Goal: Transaction & Acquisition: Obtain resource

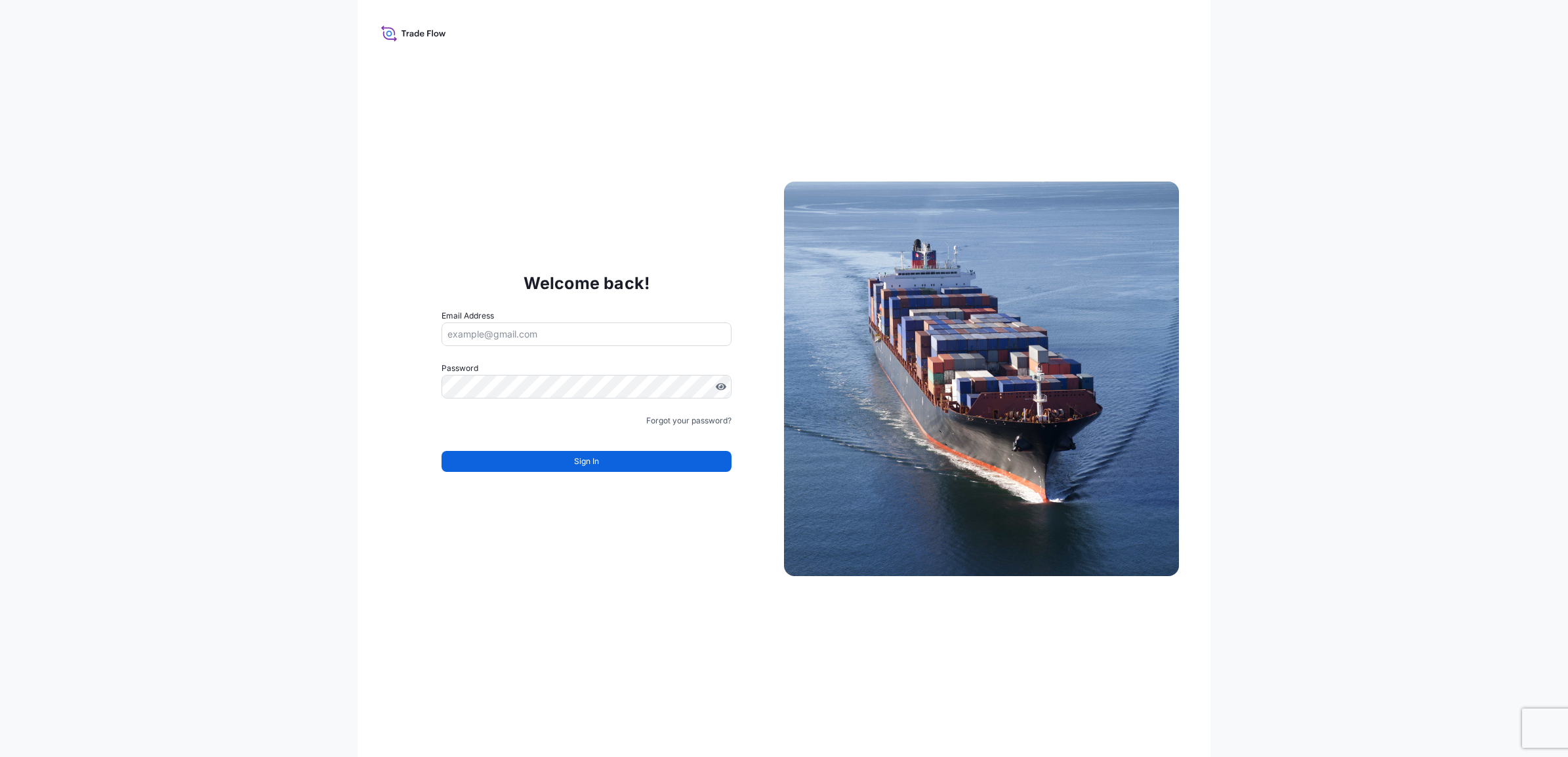
click at [509, 327] on input "Email Address" at bounding box center [586, 334] width 290 height 23
type input "[PERSON_NAME][EMAIL_ADDRESS][PERSON_NAME][DOMAIN_NAME]"
click at [564, 468] on button "Sign In" at bounding box center [586, 461] width 290 height 21
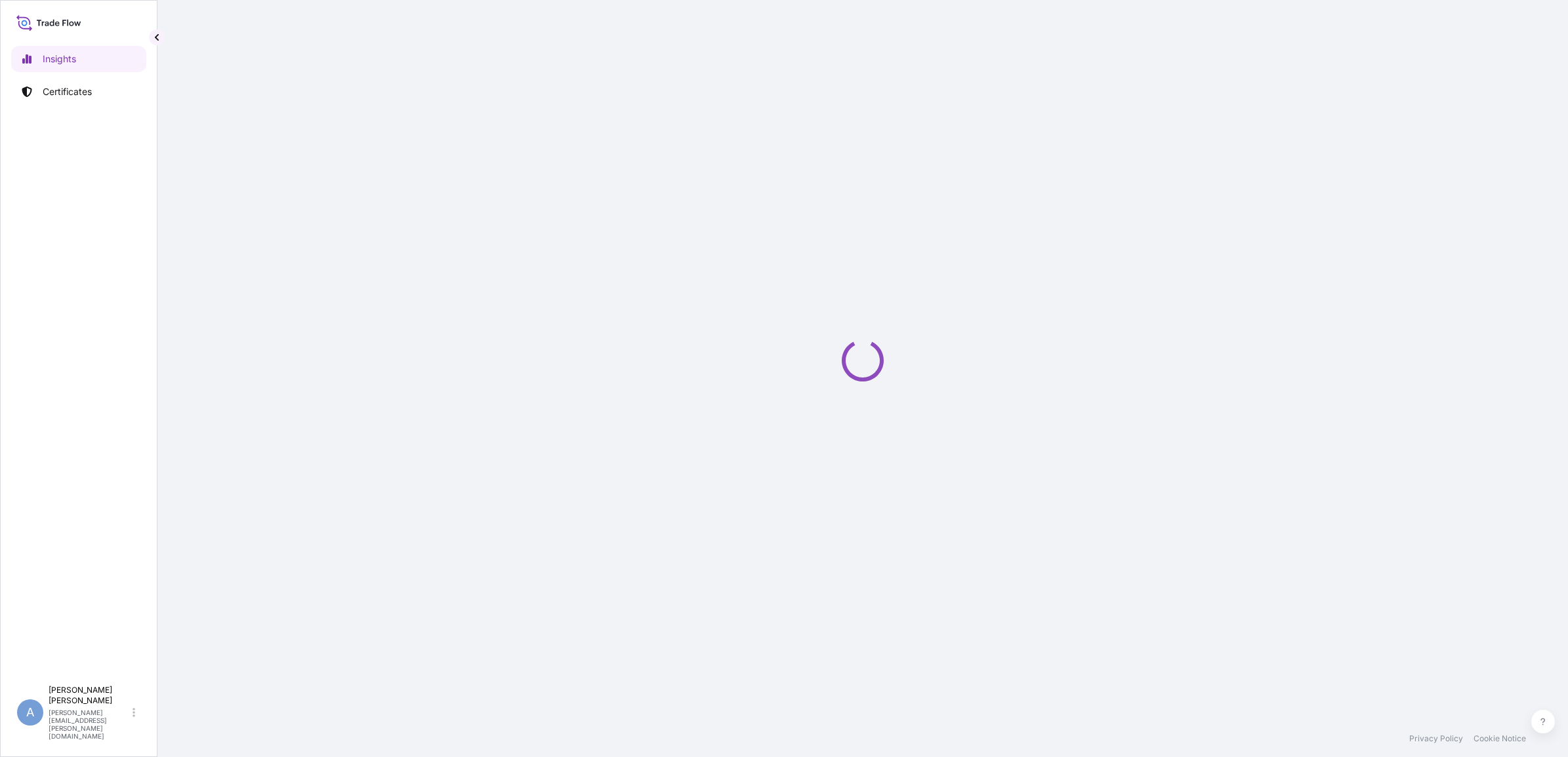
select select "2025"
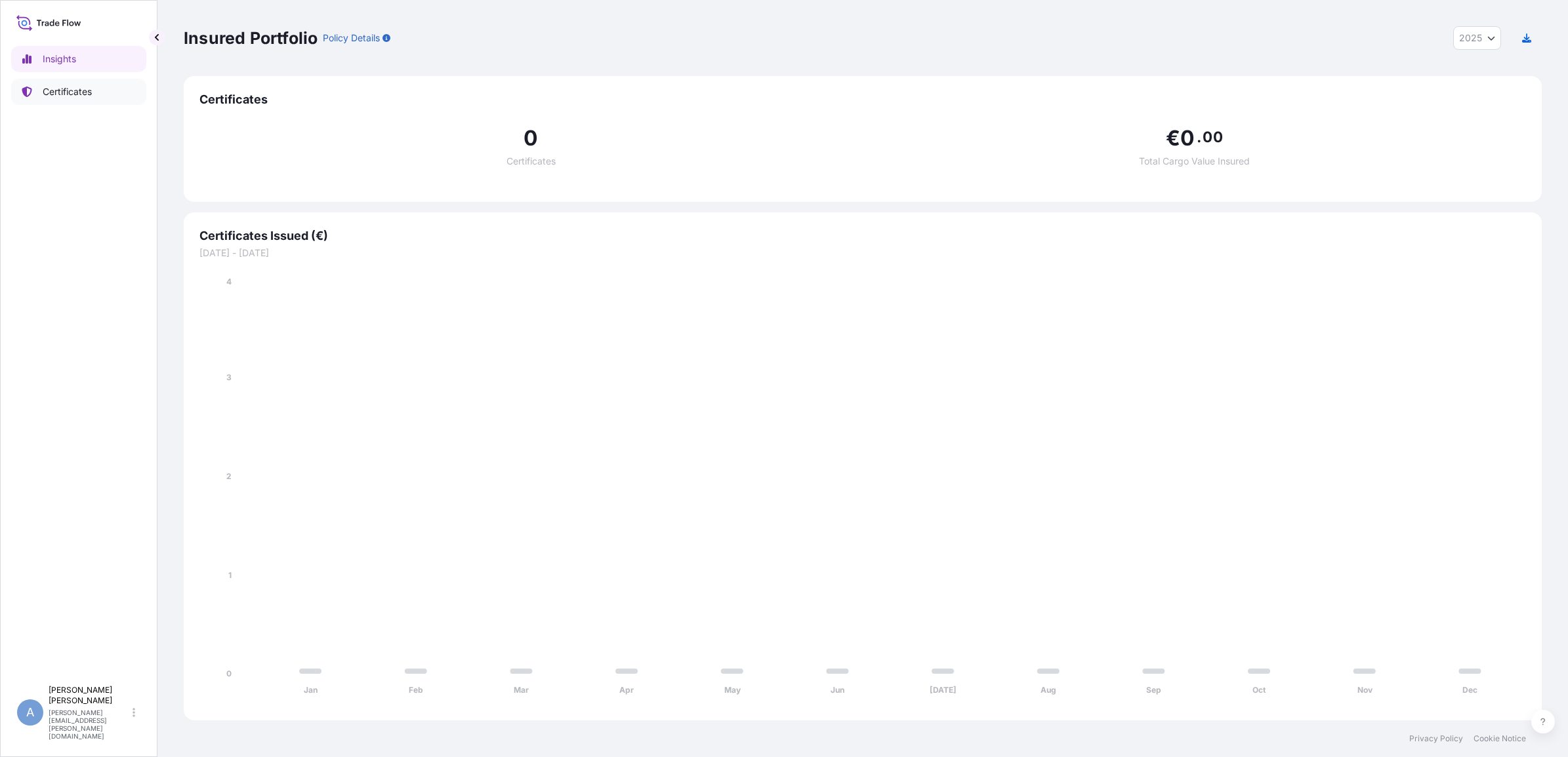
click at [70, 92] on p "Certificates" at bounding box center [66, 92] width 49 height 13
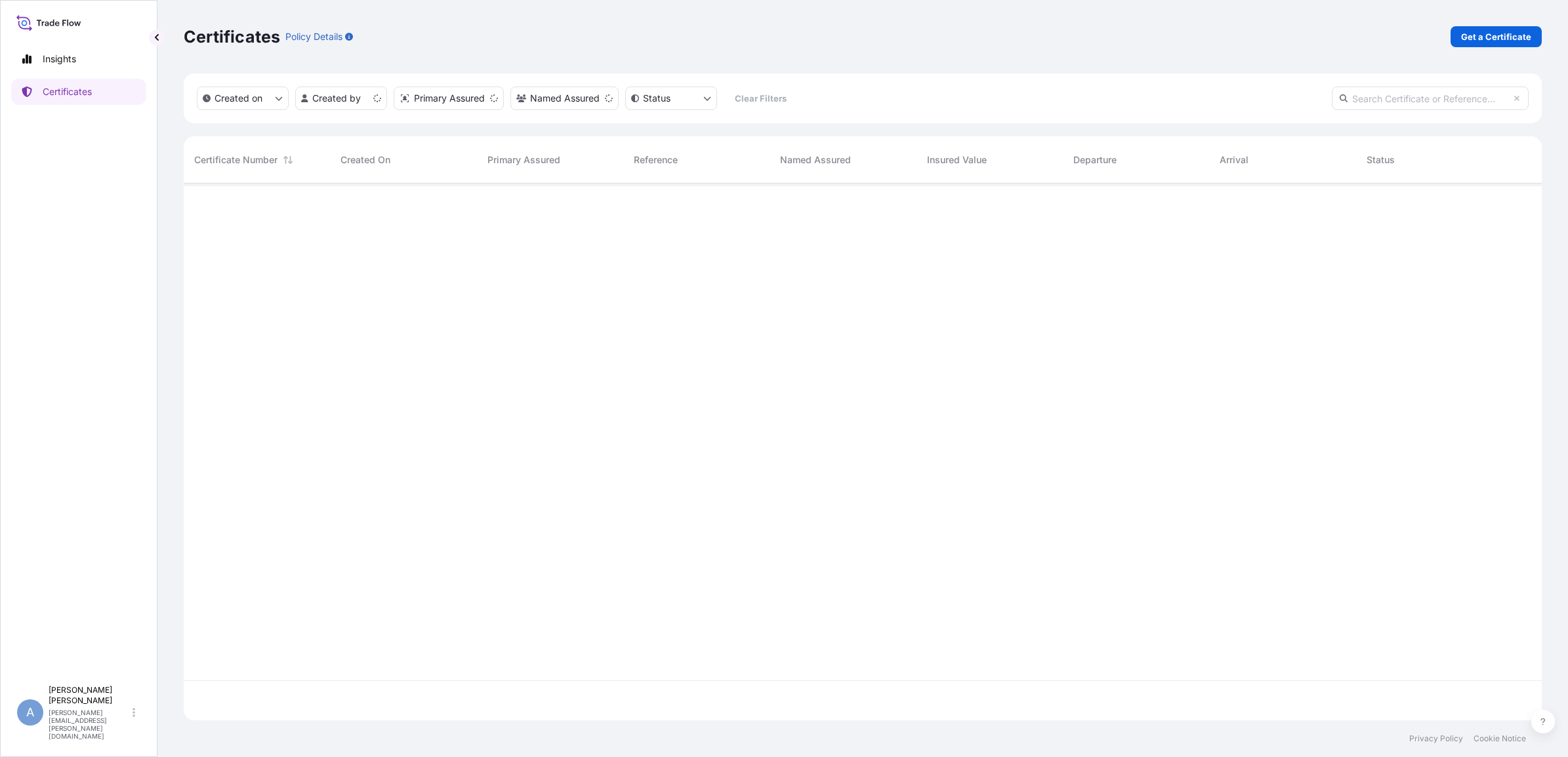
scroll to position [532, 1345]
click at [1477, 38] on p "Get a Certificate" at bounding box center [1496, 37] width 70 height 13
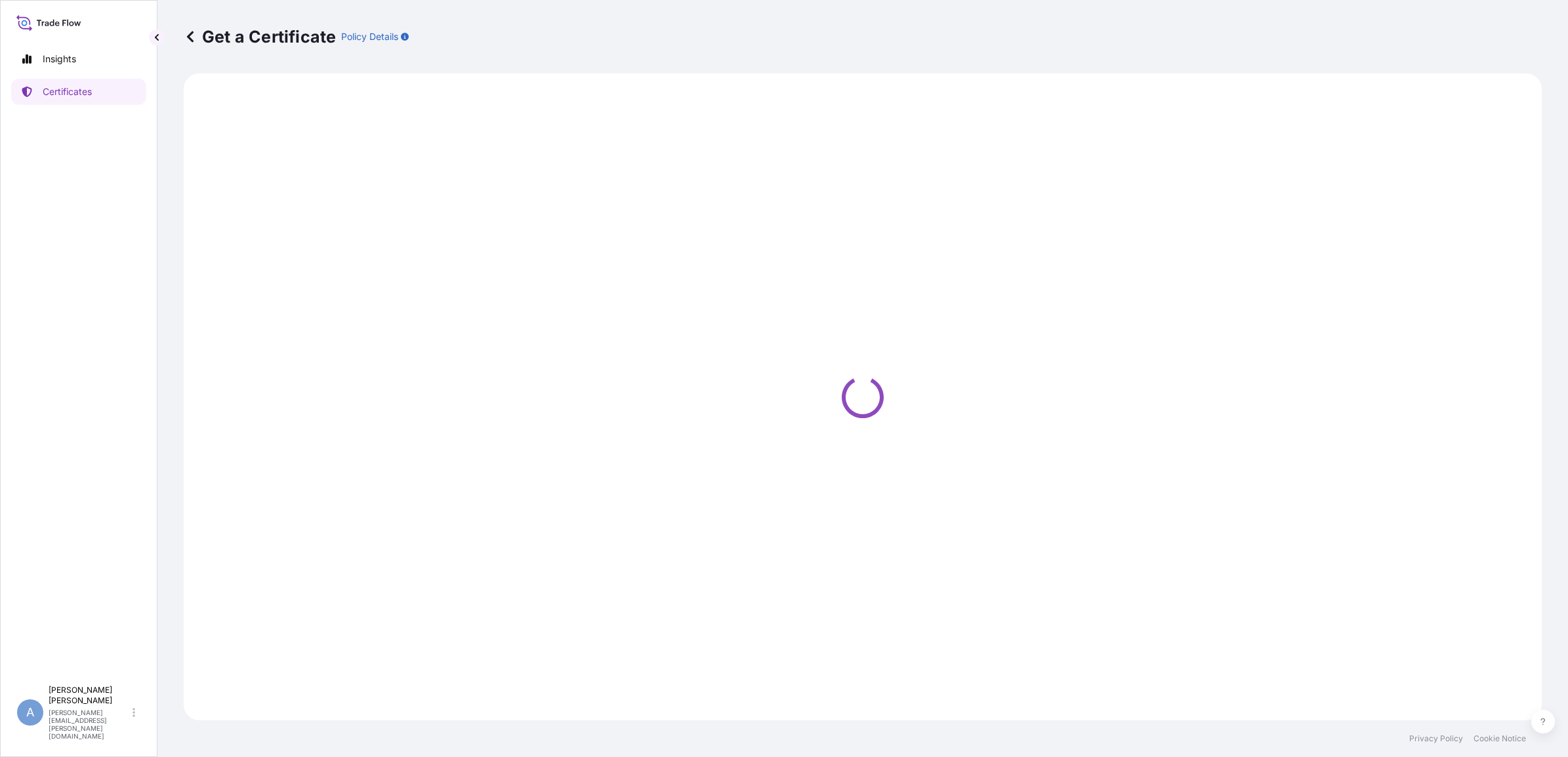
select select "Ocean Vessel"
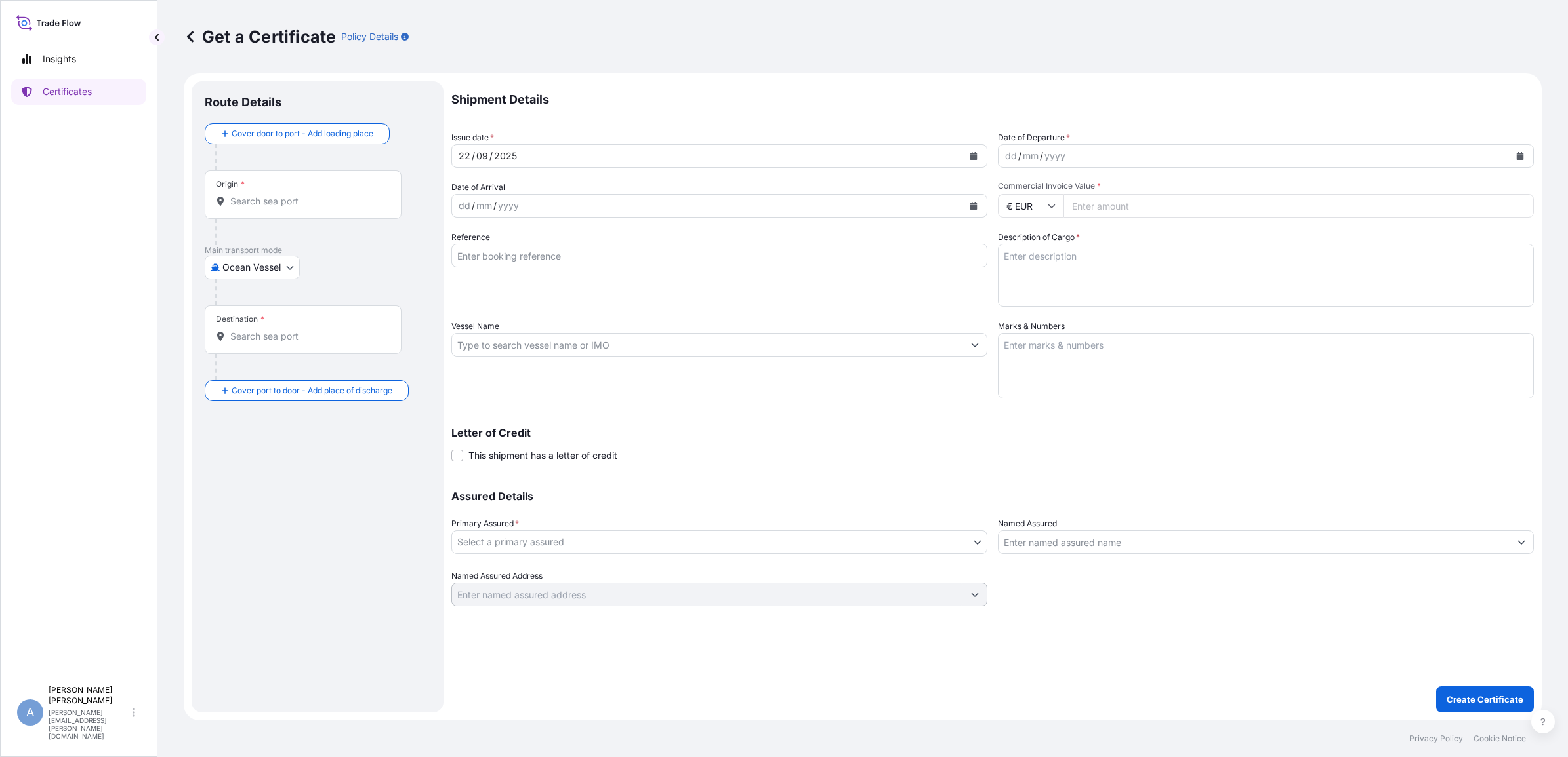
click at [1519, 151] on button "Calendar" at bounding box center [1519, 155] width 21 height 21
click at [1074, 289] on div "17" at bounding box center [1070, 291] width 23 height 23
click at [490, 207] on div "mm" at bounding box center [484, 206] width 18 height 16
click at [979, 201] on button "Calendar" at bounding box center [973, 206] width 21 height 21
click at [546, 339] on div "18" at bounding box center [549, 340] width 23 height 23
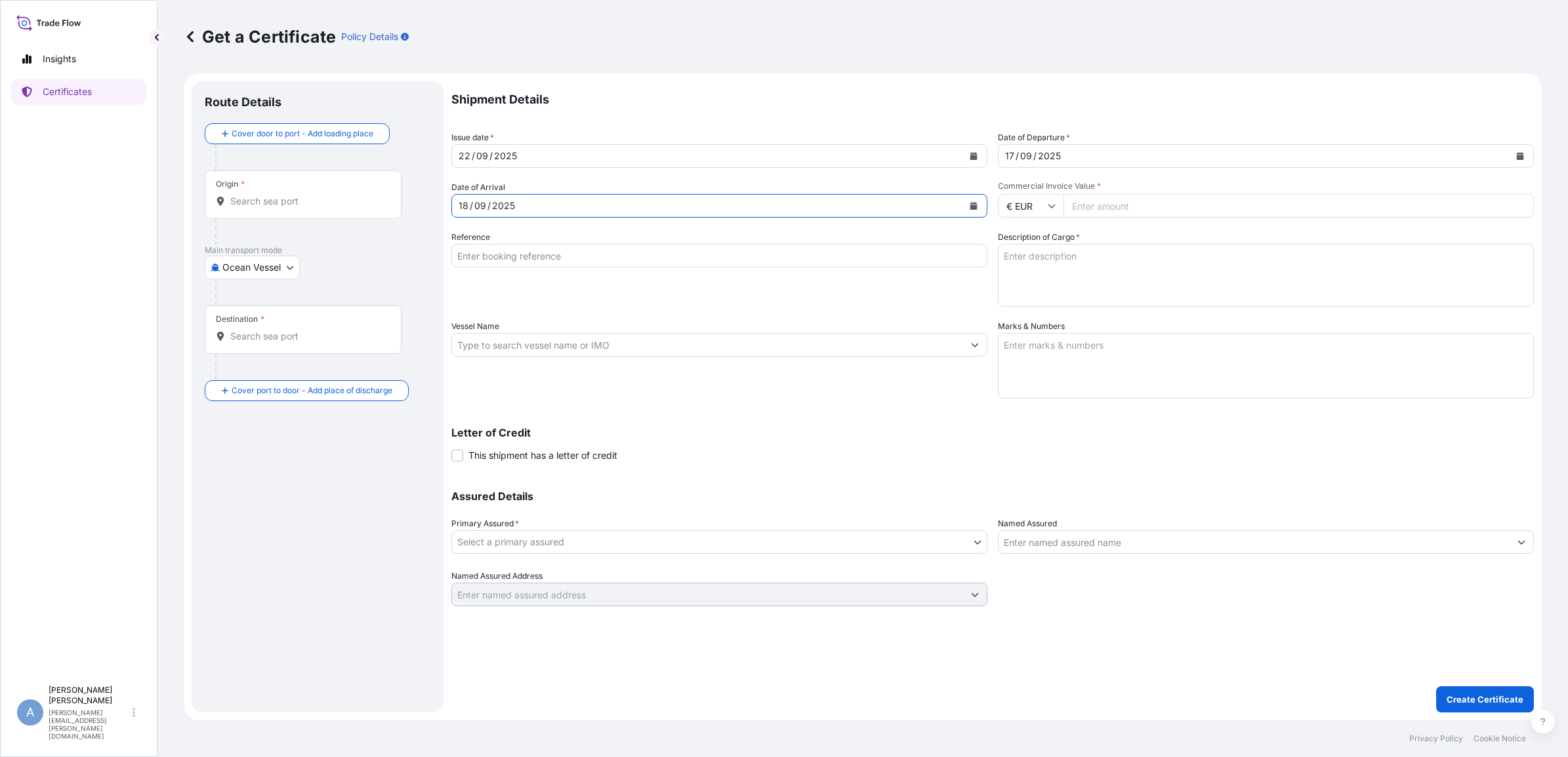
click at [527, 256] on input "Reference" at bounding box center [719, 256] width 536 height 23
click at [559, 260] on input "Reference" at bounding box center [719, 256] width 536 height 23
paste input "CFE-1509"
type input "CFE-1509"
click at [1024, 260] on textarea "Description of Cargo *" at bounding box center [1265, 276] width 536 height 63
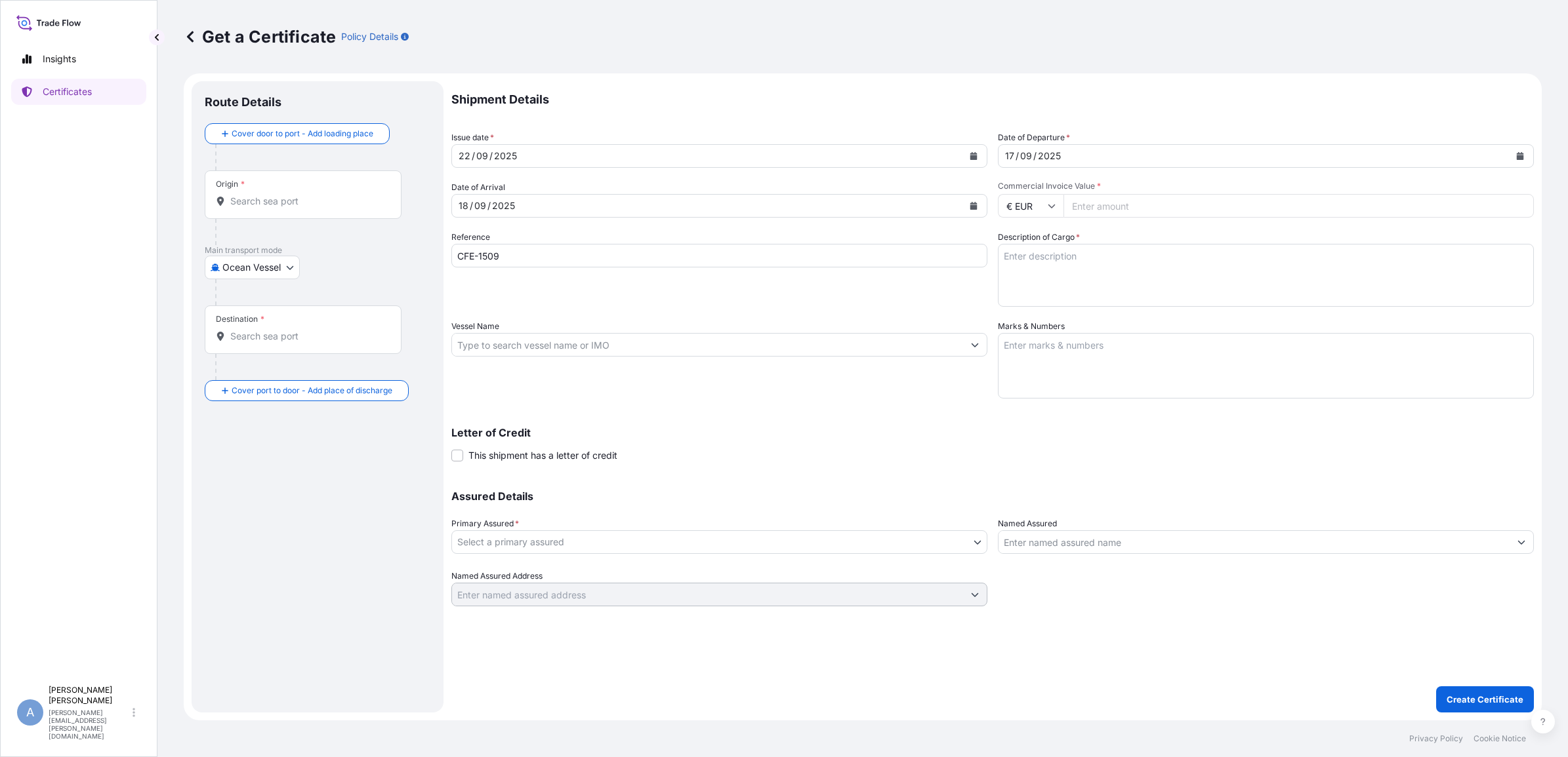
click at [1097, 267] on textarea "Description of Cargo *" at bounding box center [1265, 276] width 536 height 63
click at [1121, 283] on textarea "Description of Cargo *" at bounding box center [1265, 276] width 536 height 63
paste textarea "TORAYCA CARBON FIBER Made in [GEOGRAPHIC_DATA]"
type textarea "TORAYCA CARBON FIBER Made in [GEOGRAPHIC_DATA]"
click at [638, 351] on input "Vessel Name" at bounding box center [707, 345] width 511 height 23
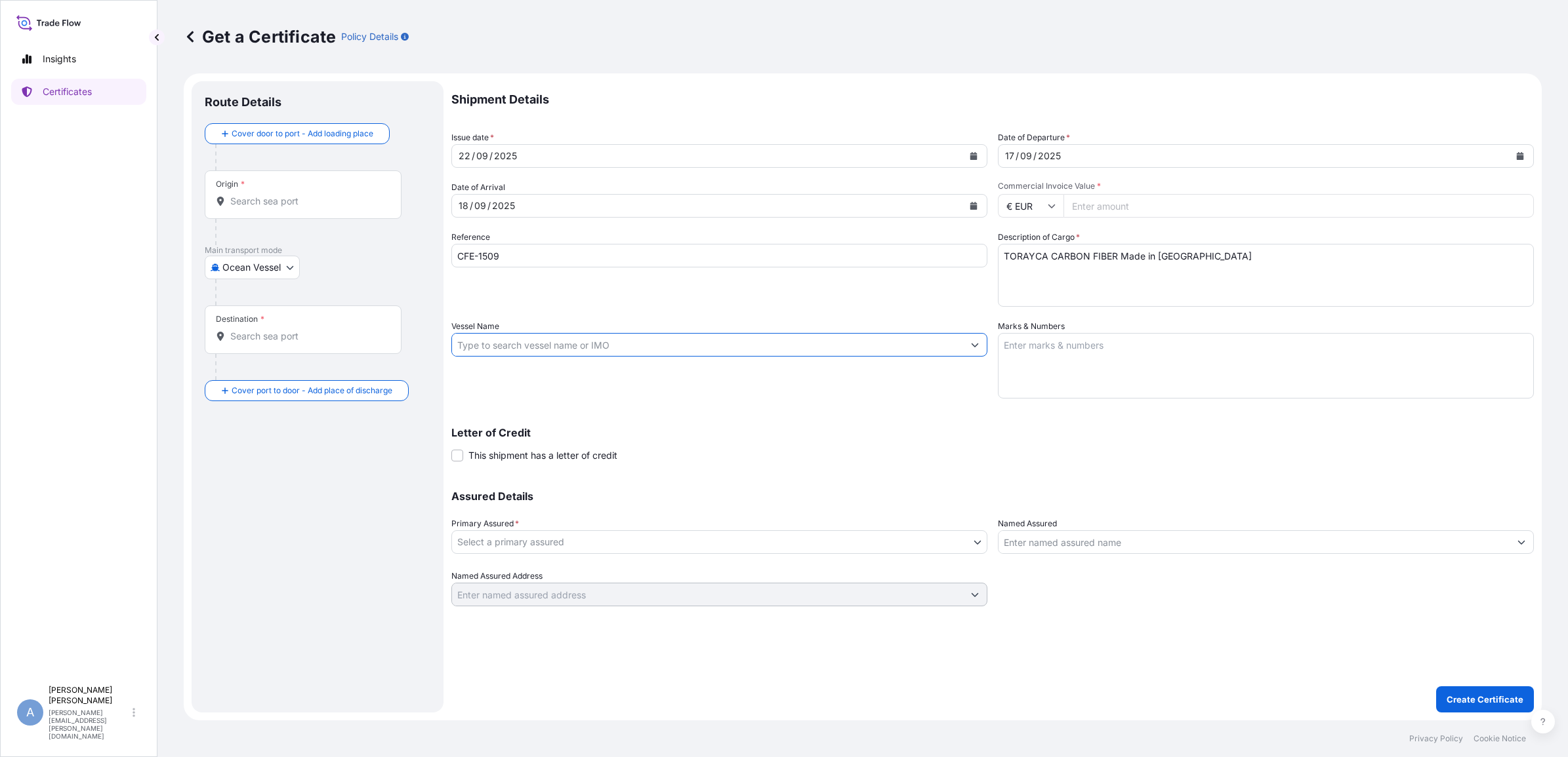
click at [670, 341] on input "Vessel Name" at bounding box center [707, 345] width 511 height 23
paste input "AF292 /1709"
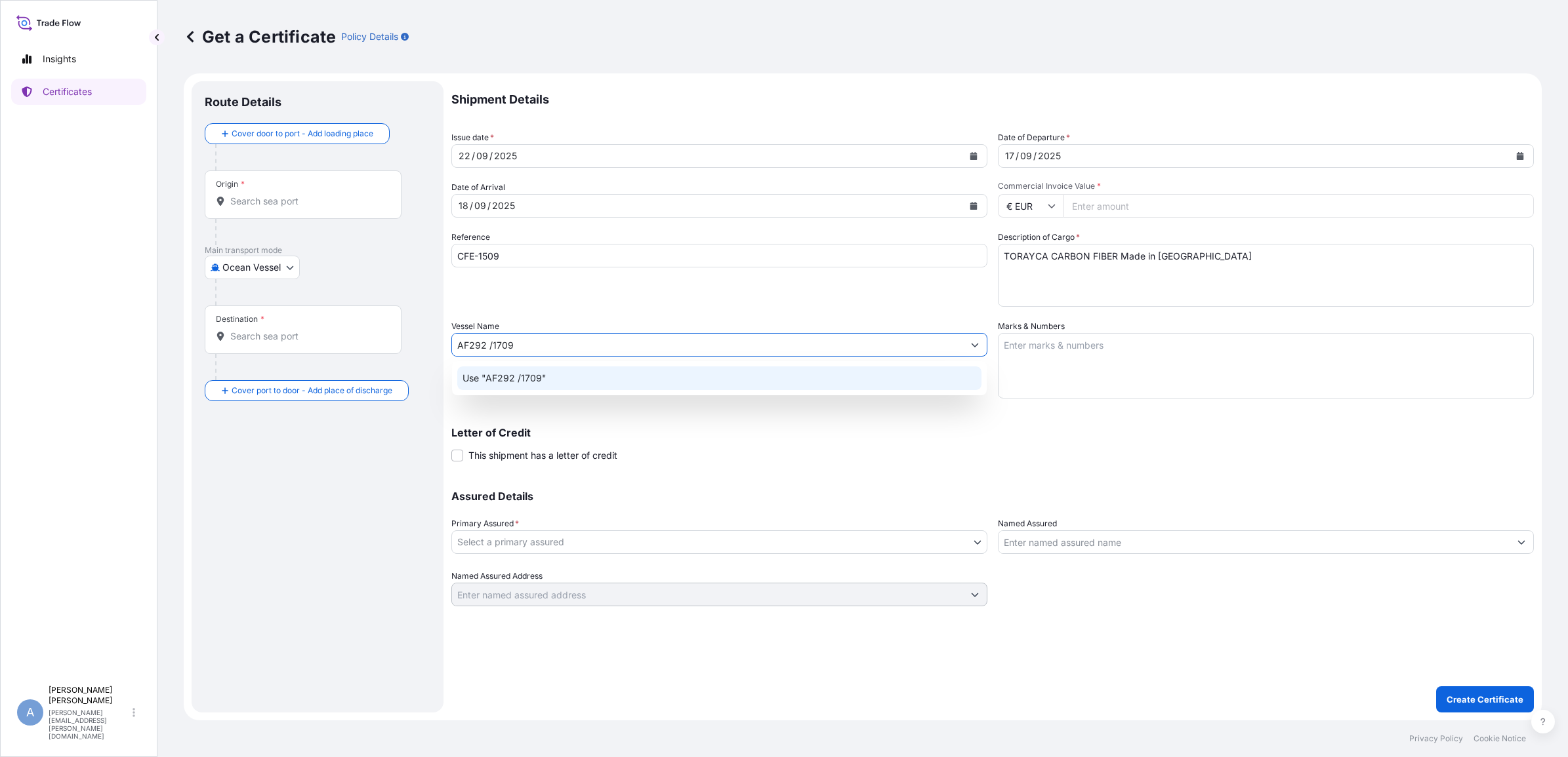
click at [548, 383] on div "Use "AF292 /1709"" at bounding box center [719, 378] width 524 height 23
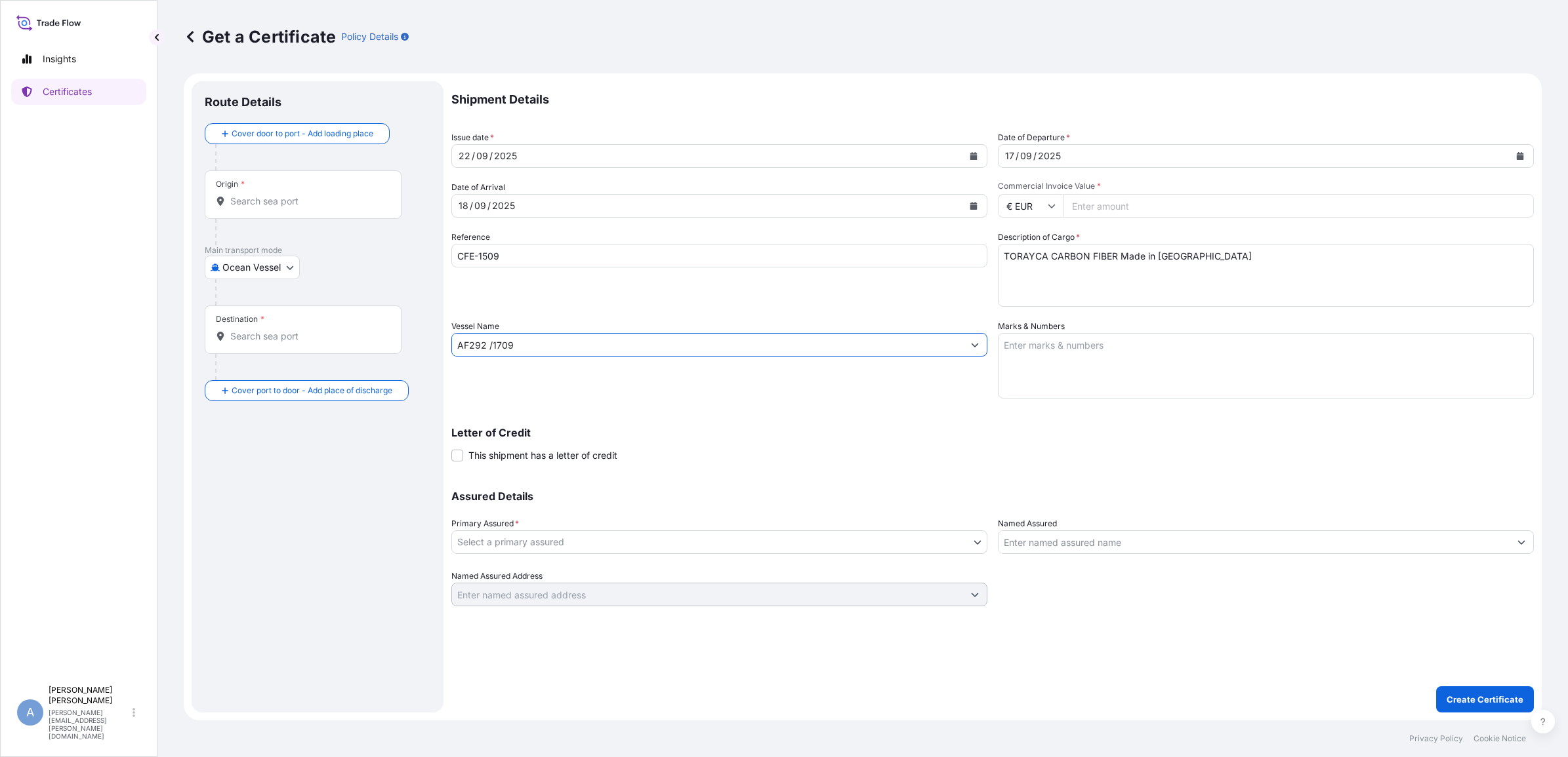
type input "AF292 /1709"
click at [1107, 204] on input "Commercial Invoice Value *" at bounding box center [1298, 206] width 470 height 23
click at [1040, 208] on input "€ EUR" at bounding box center [1030, 206] width 66 height 23
drag, startPoint x: 1023, startPoint y: 236, endPoint x: 1188, endPoint y: 260, distance: 166.7
click at [1023, 236] on div "€ EUR" at bounding box center [1030, 242] width 55 height 25
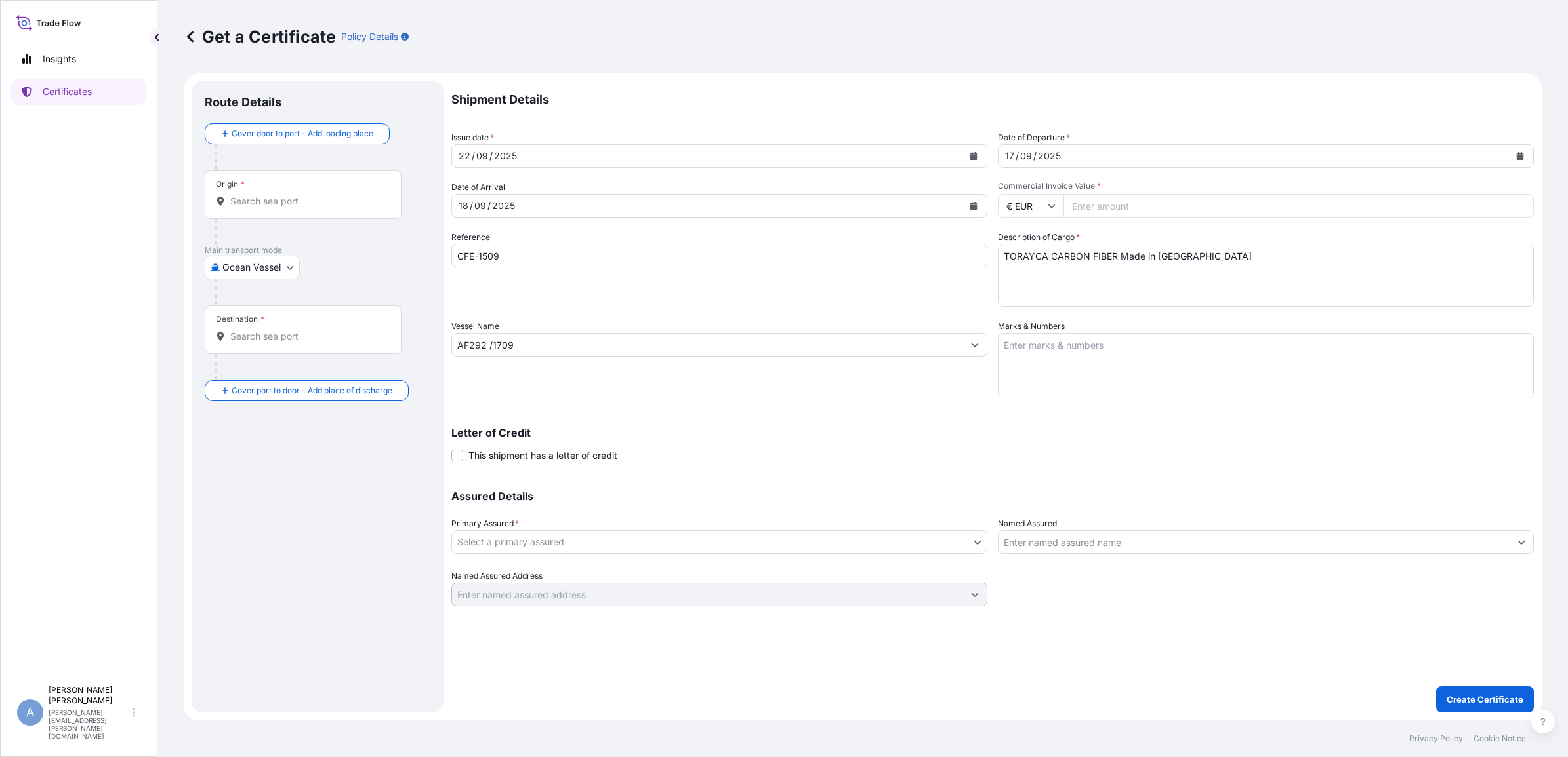
click at [1200, 257] on textarea "TORAYCA CARBON FIBER Made in [GEOGRAPHIC_DATA]" at bounding box center [1265, 276] width 536 height 63
click at [1112, 197] on input "Commercial Invoice Value *" at bounding box center [1298, 206] width 470 height 23
type input "2736"
type input "2736.35"
click at [1051, 198] on input "€ EUR" at bounding box center [1030, 206] width 66 height 23
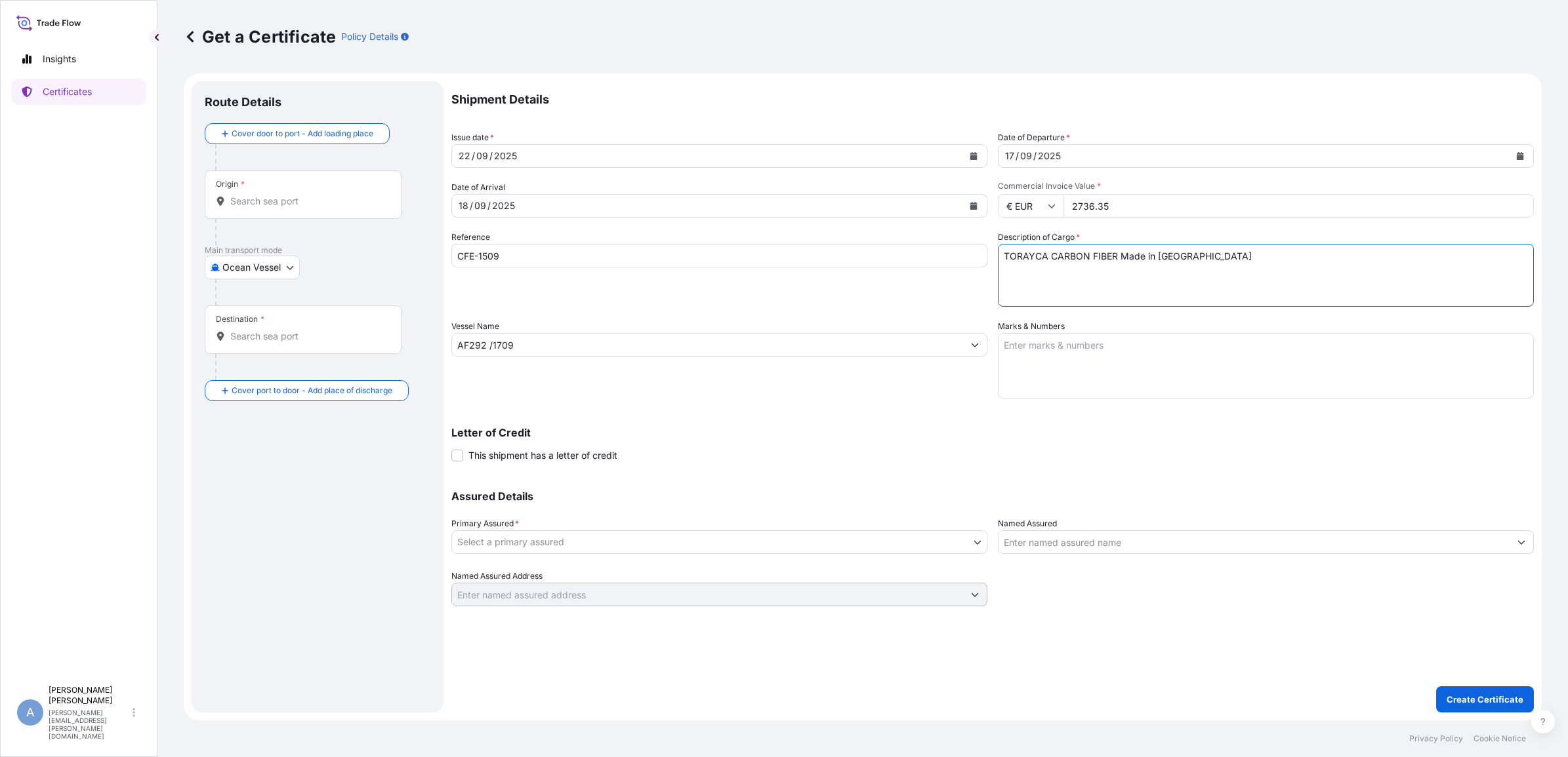
click at [1336, 286] on textarea "TORAYCA CARBON FIBER Made in [GEOGRAPHIC_DATA]" at bounding box center [1265, 276] width 536 height 63
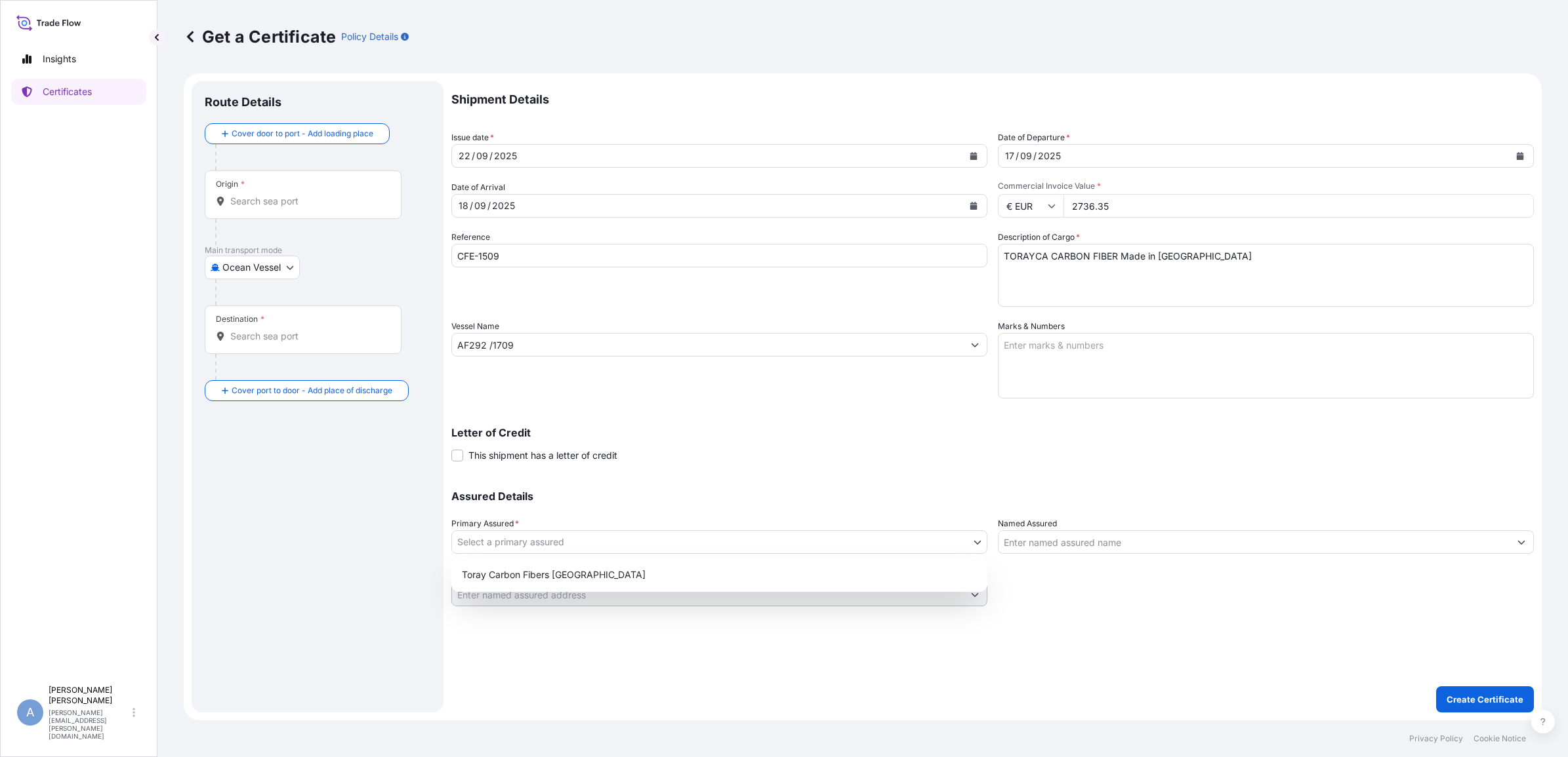
click at [910, 550] on body "Insights Certificates A [PERSON_NAME] Rybacki [EMAIL_ADDRESS][PERSON_NAME][DOMA…" at bounding box center [784, 378] width 1568 height 757
click at [611, 541] on body "Insights Certificates A [PERSON_NAME] Rybacki [EMAIL_ADDRESS][PERSON_NAME][DOMA…" at bounding box center [784, 378] width 1568 height 757
click at [591, 574] on div "Toray Carbon Fibers [GEOGRAPHIC_DATA]" at bounding box center [719, 575] width 526 height 23
select select "31817"
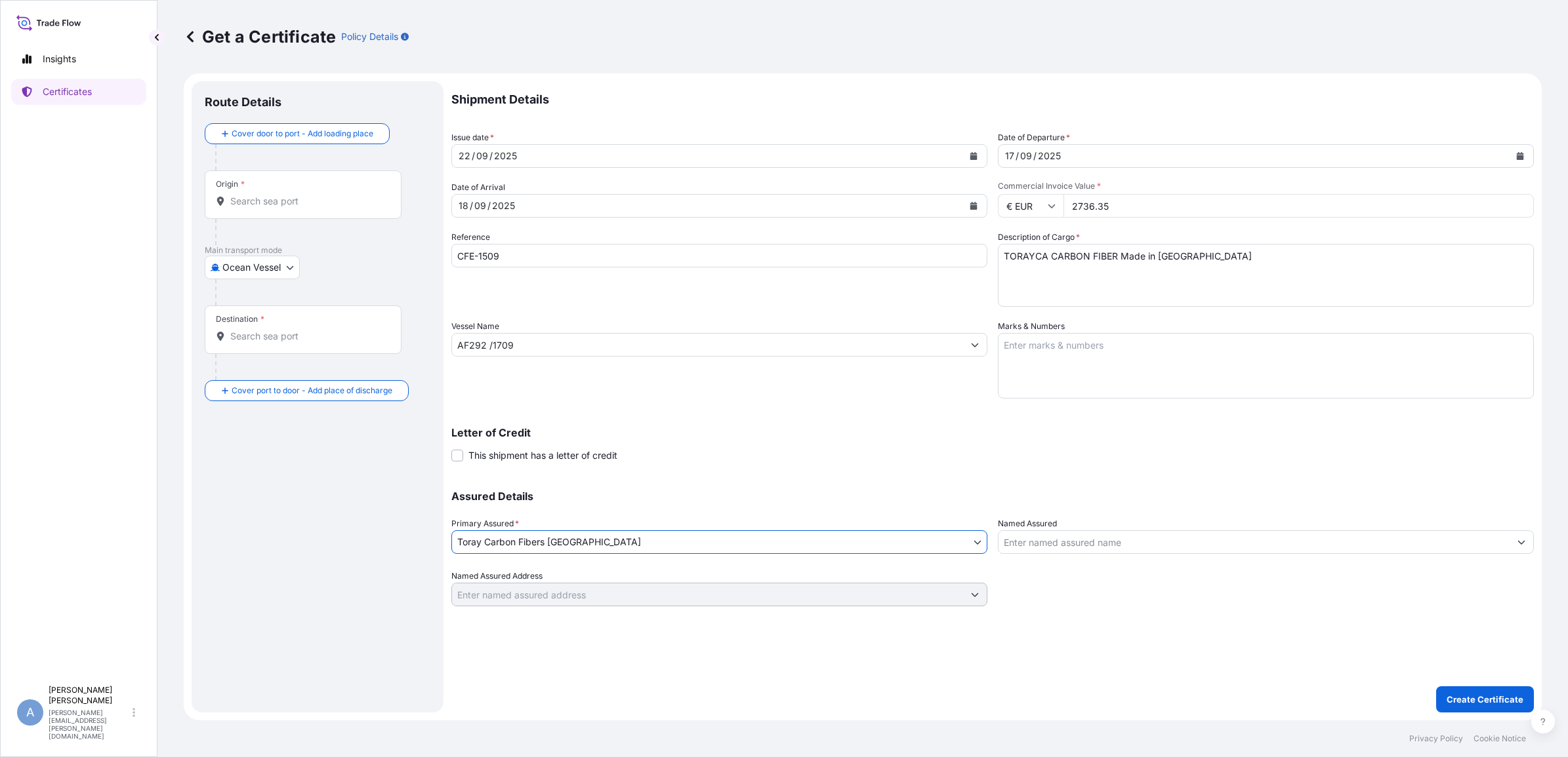
click at [1148, 535] on input "Named Assured" at bounding box center [1254, 542] width 511 height 23
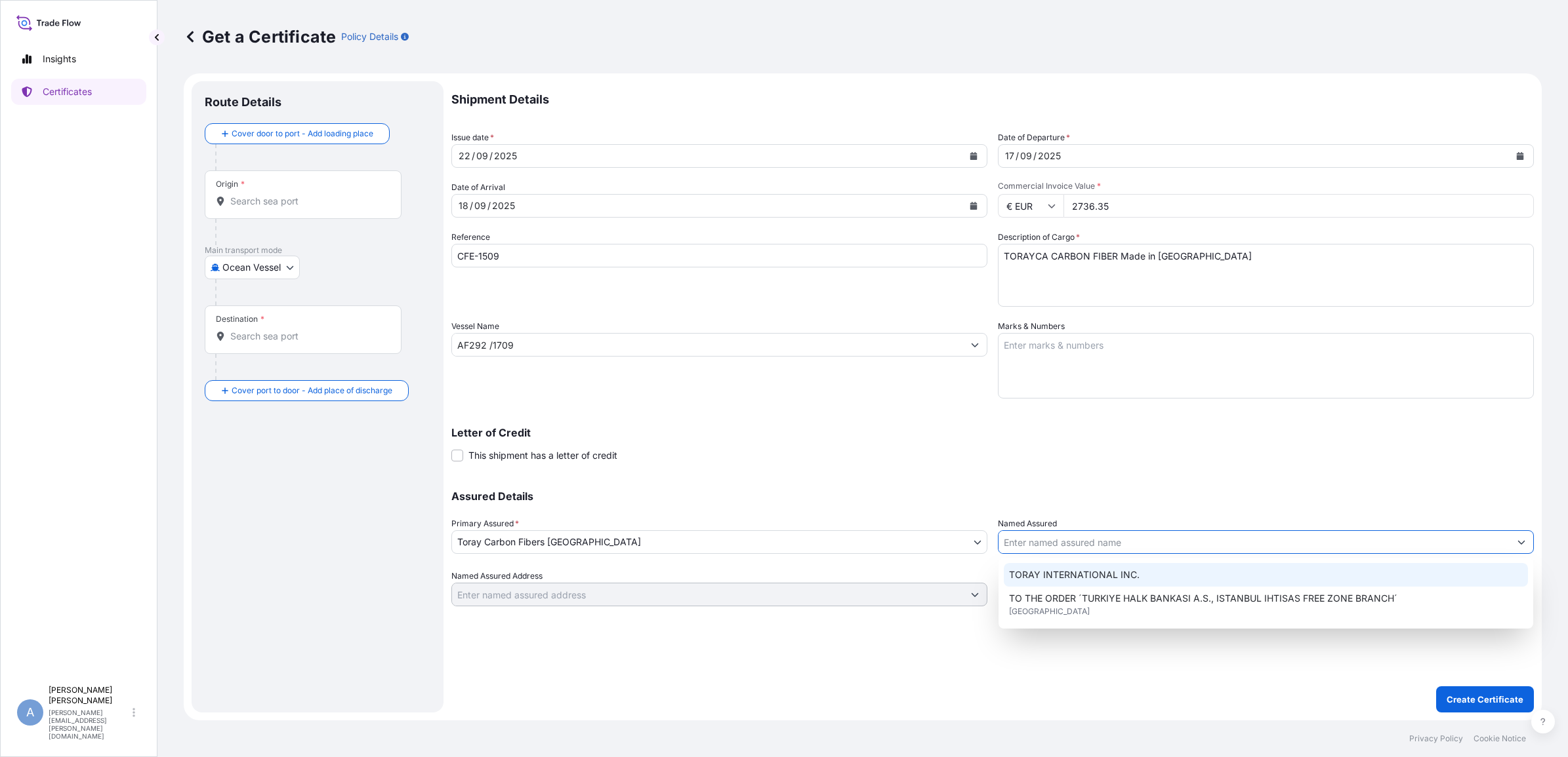
click at [1099, 577] on span "TORAY INTERNATIONAL INC." at bounding box center [1074, 575] width 130 height 13
type input "TORAY INTERNATIONAL INC."
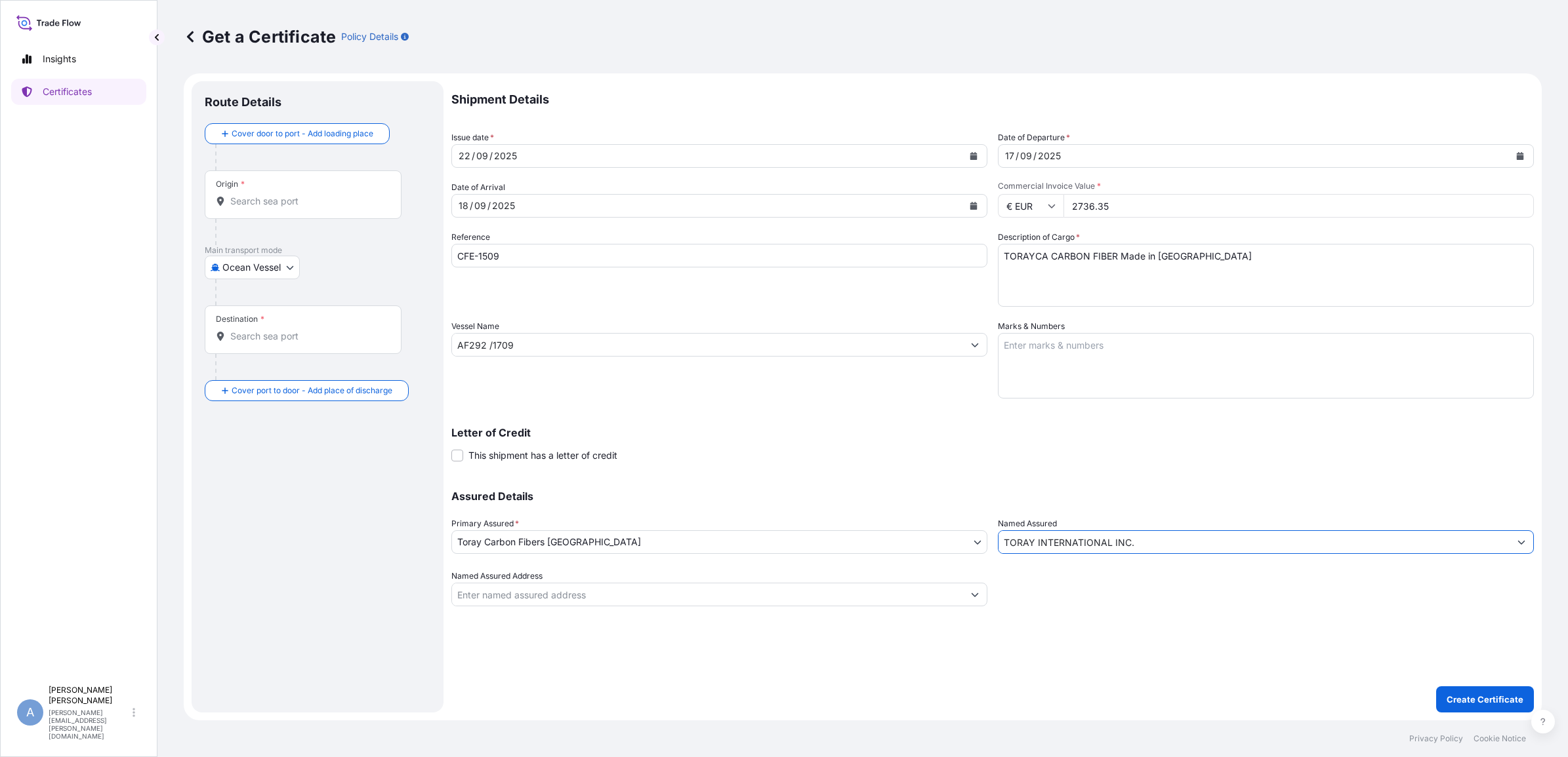
click at [277, 207] on div "Origin *" at bounding box center [303, 195] width 197 height 48
click at [277, 207] on input "Origin *" at bounding box center [307, 201] width 155 height 13
type input "C"
click at [251, 205] on input "Origin * Please select an origin" at bounding box center [307, 201] width 155 height 13
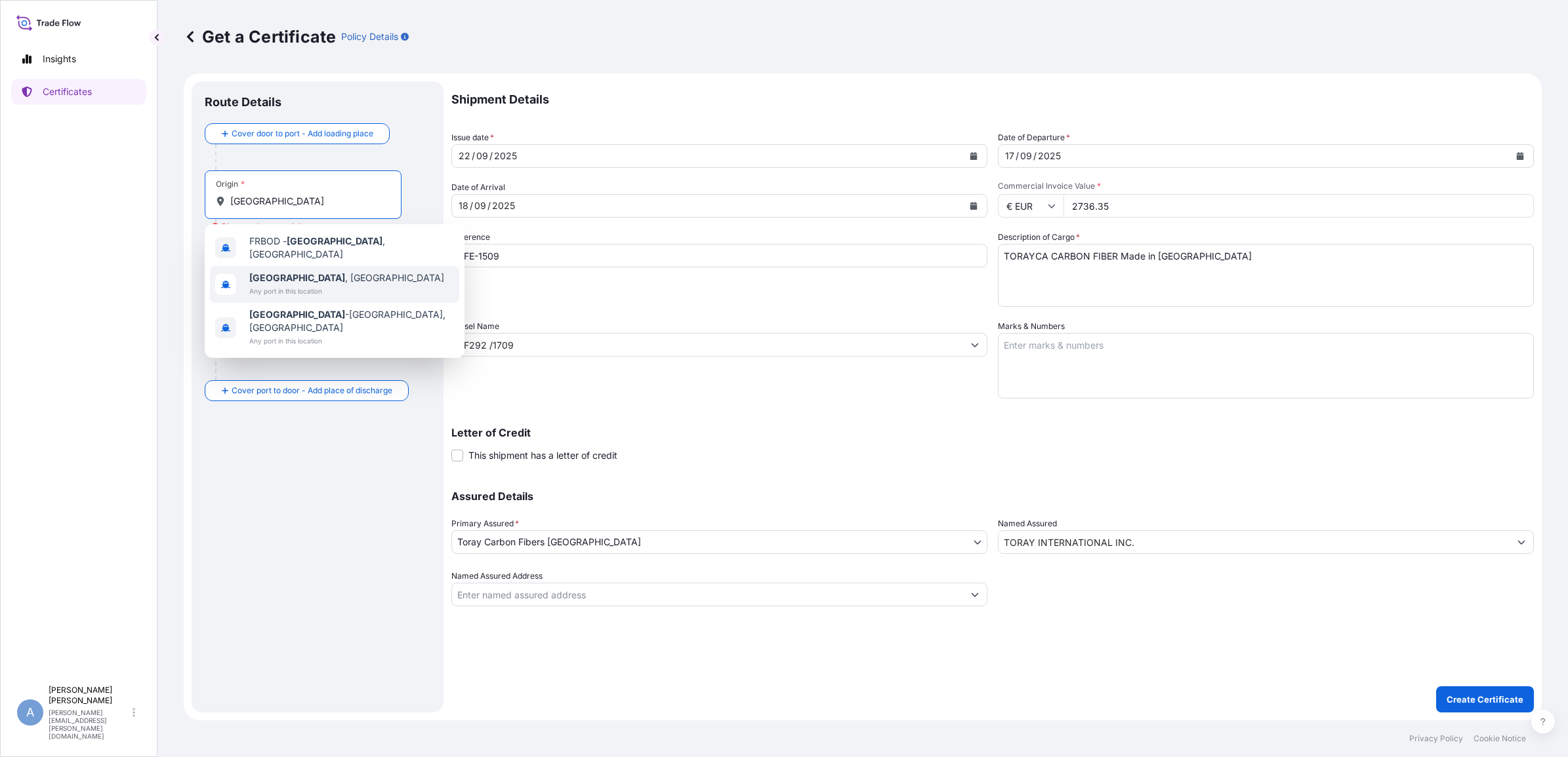
type input "[GEOGRAPHIC_DATA]"
click at [259, 153] on div at bounding box center [322, 157] width 215 height 26
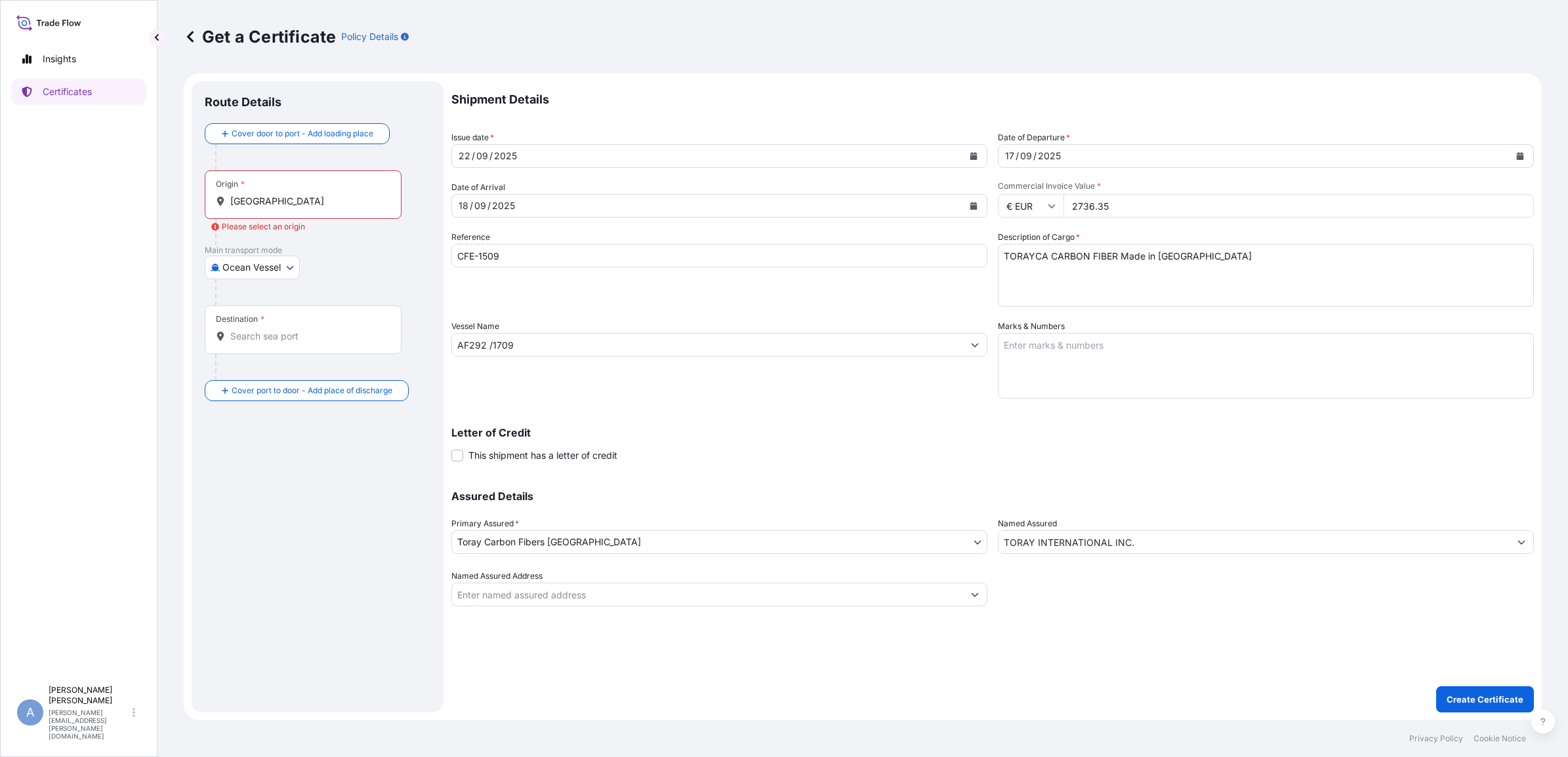
click at [279, 263] on body "Insights Certificates A [PERSON_NAME] Rybacki [EMAIL_ADDRESS][PERSON_NAME][DOMA…" at bounding box center [784, 378] width 1568 height 757
click at [261, 304] on div "Air" at bounding box center [253, 302] width 86 height 23
select select "Air"
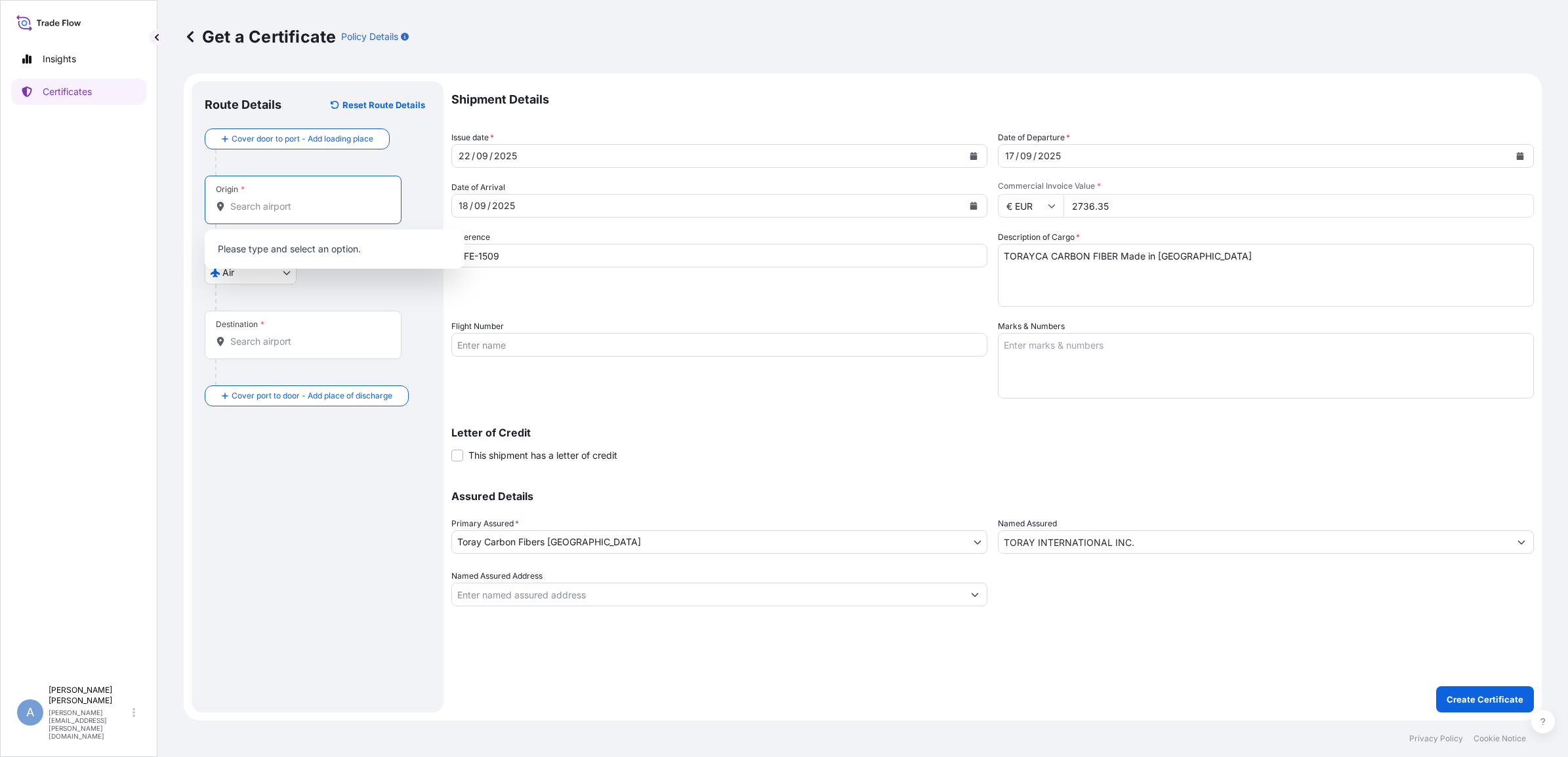
click at [268, 200] on input "Origin *" at bounding box center [307, 207] width 155 height 13
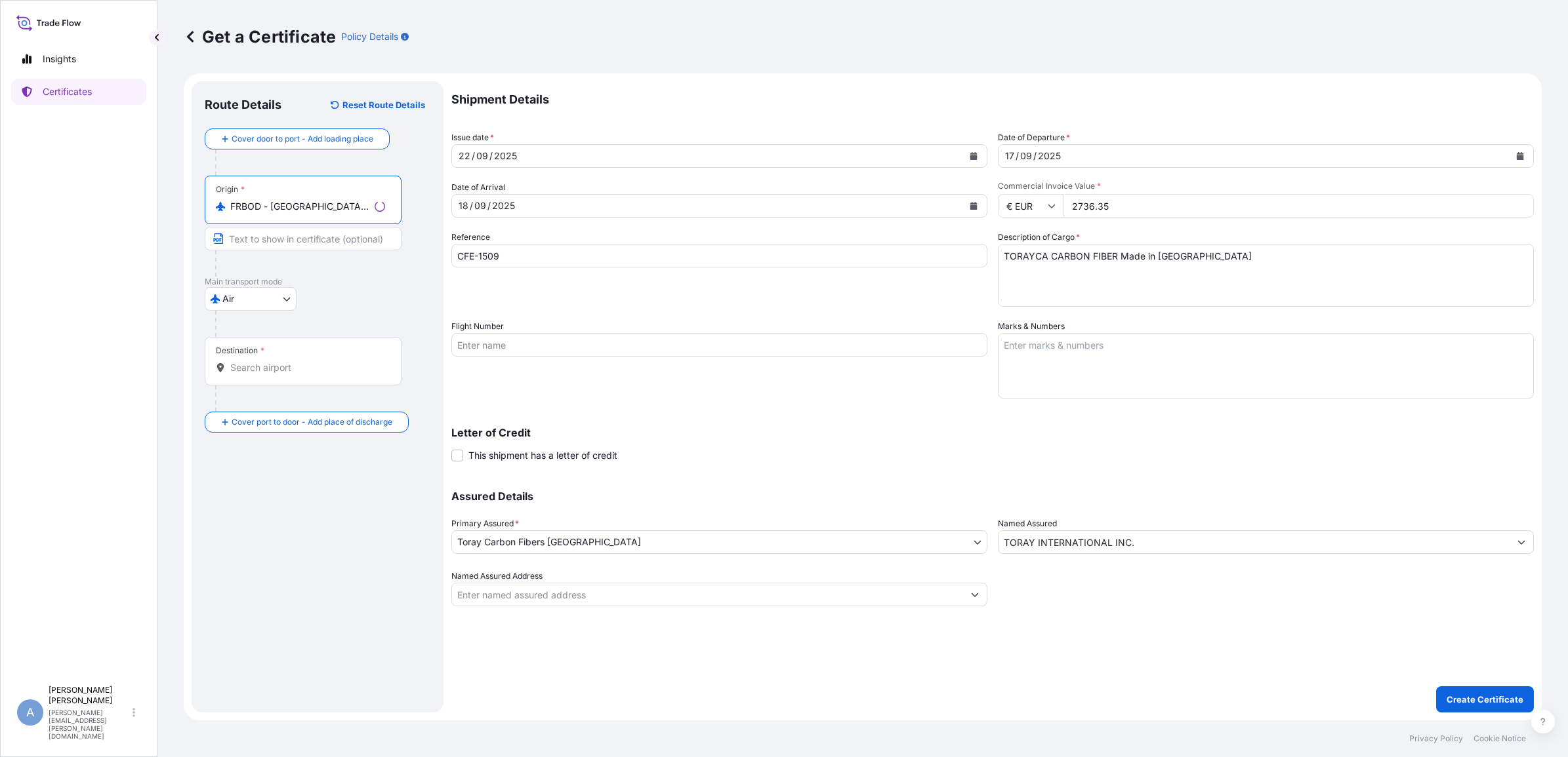
type input "FRBOD - [GEOGRAPHIC_DATA], [GEOGRAPHIC_DATA]"
click at [263, 365] on input "Destination *" at bounding box center [307, 367] width 155 height 13
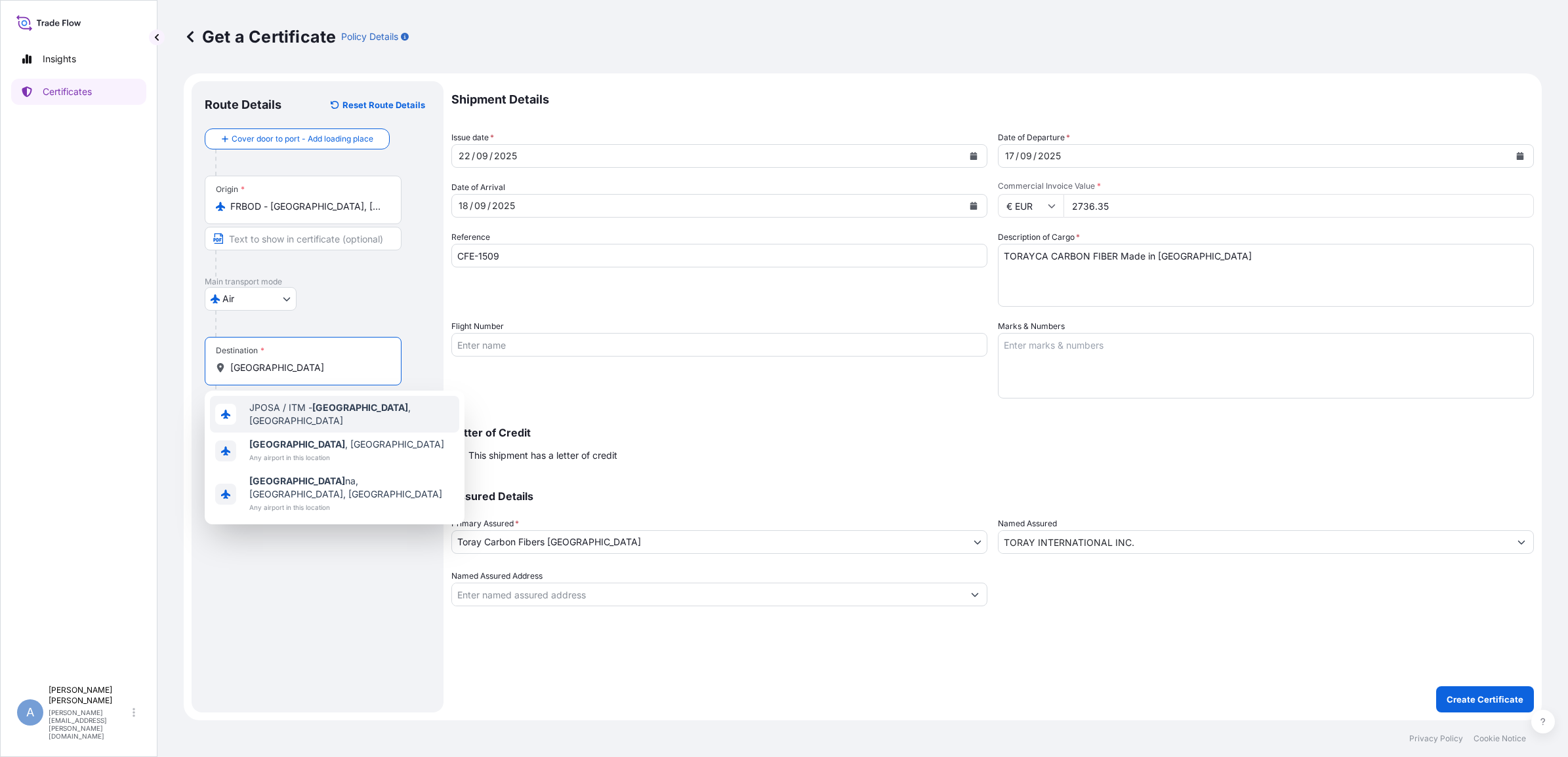
click at [276, 417] on span "JPOSA / ITM - [GEOGRAPHIC_DATA] , [GEOGRAPHIC_DATA]" at bounding box center [351, 414] width 205 height 26
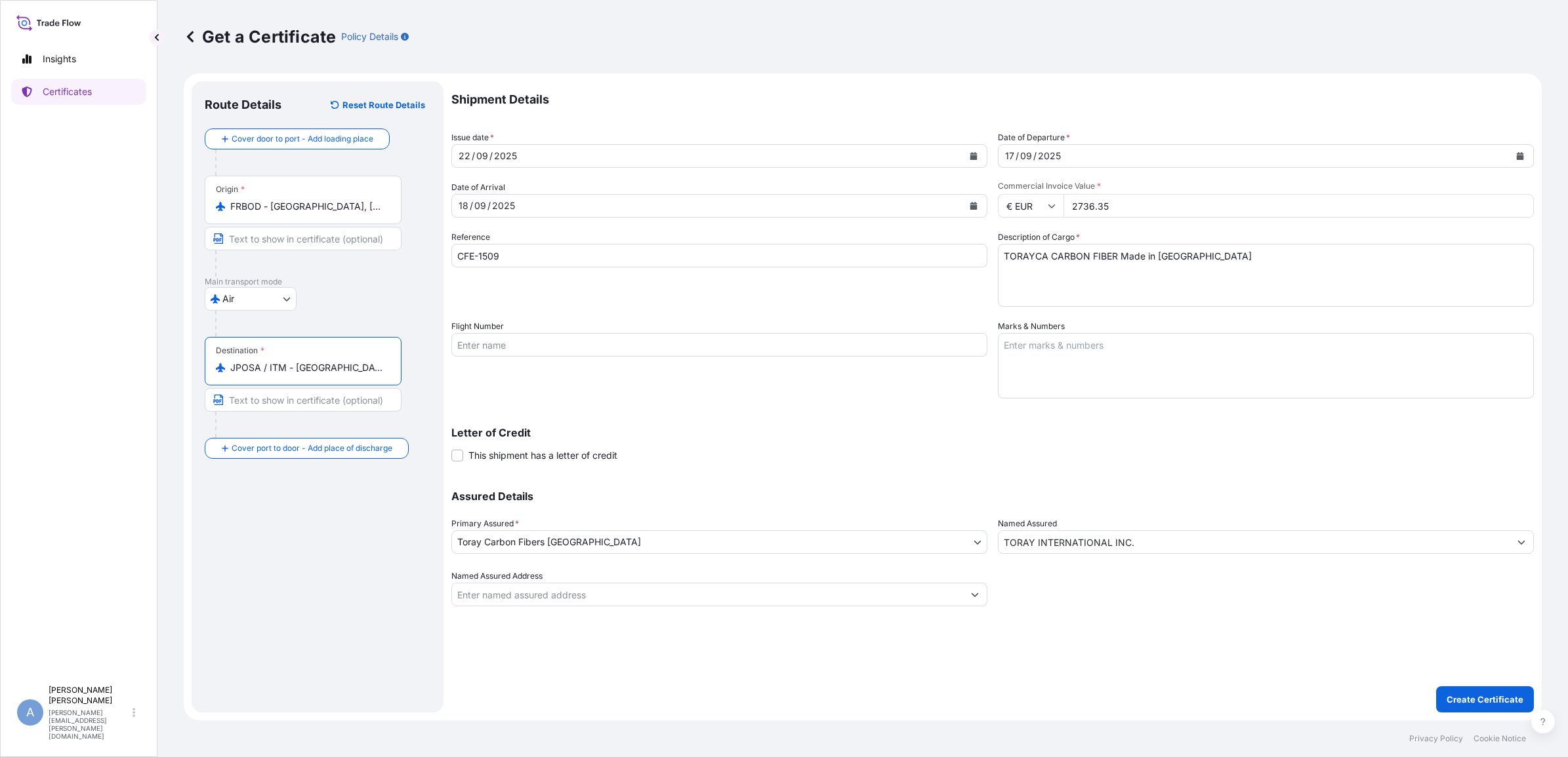
type input "JPOSA / ITM - [GEOGRAPHIC_DATA], [GEOGRAPHIC_DATA]"
click at [499, 346] on input "Flight Number" at bounding box center [719, 345] width 536 height 23
click at [545, 333] on input "Flight Number" at bounding box center [719, 345] width 536 height 23
type input "AF292/1709"
click at [1064, 289] on textarea "TORAYCA CARBON FIBER Made in [GEOGRAPHIC_DATA]" at bounding box center [1265, 276] width 536 height 63
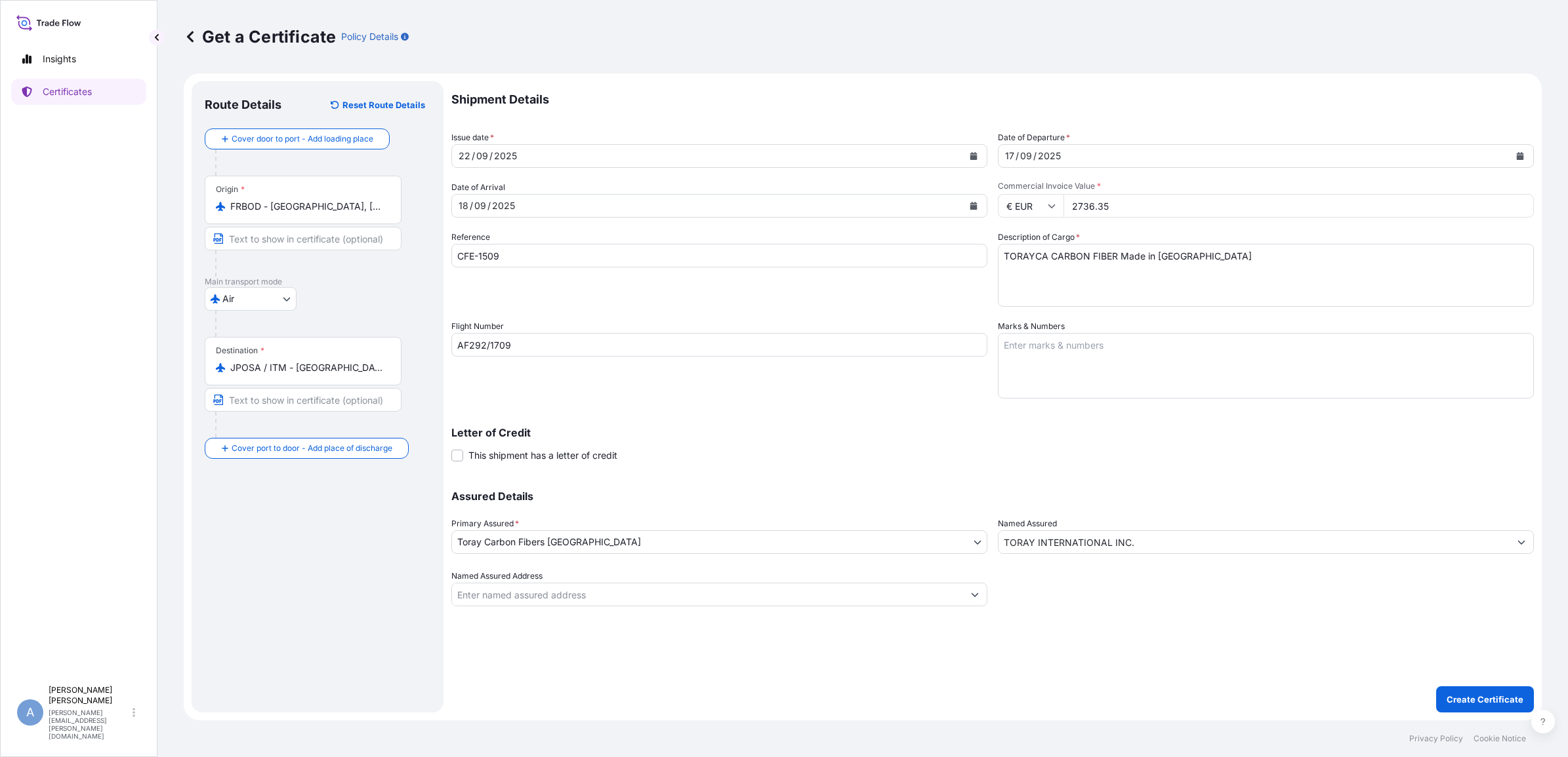
click at [1049, 198] on input "€ EUR" at bounding box center [1030, 206] width 66 height 23
click at [1151, 324] on div "Marks & Numbers" at bounding box center [1265, 359] width 536 height 79
click at [1484, 705] on p "Create Certificate" at bounding box center [1484, 700] width 76 height 13
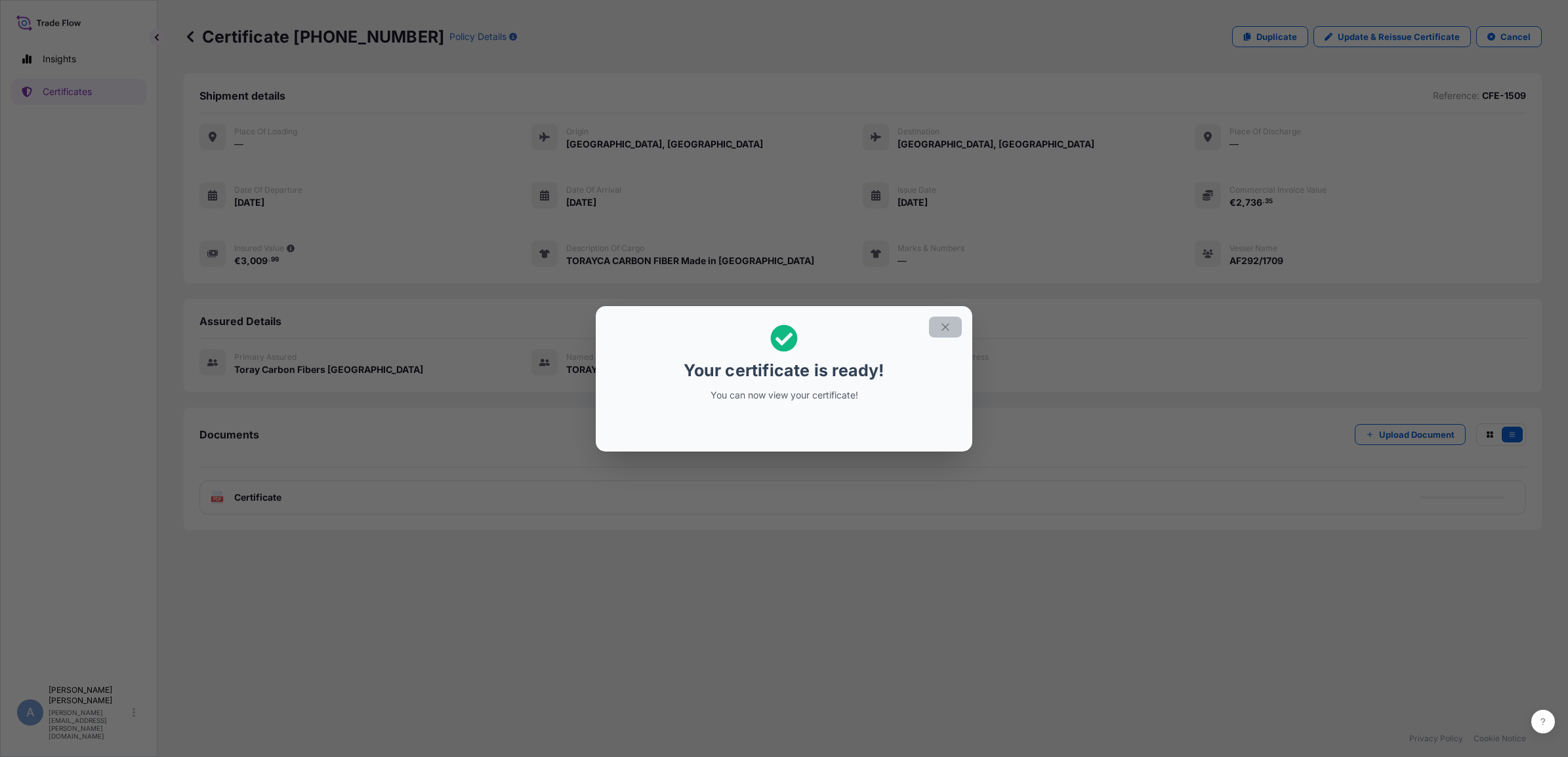
click at [950, 321] on icon "button" at bounding box center [944, 327] width 12 height 12
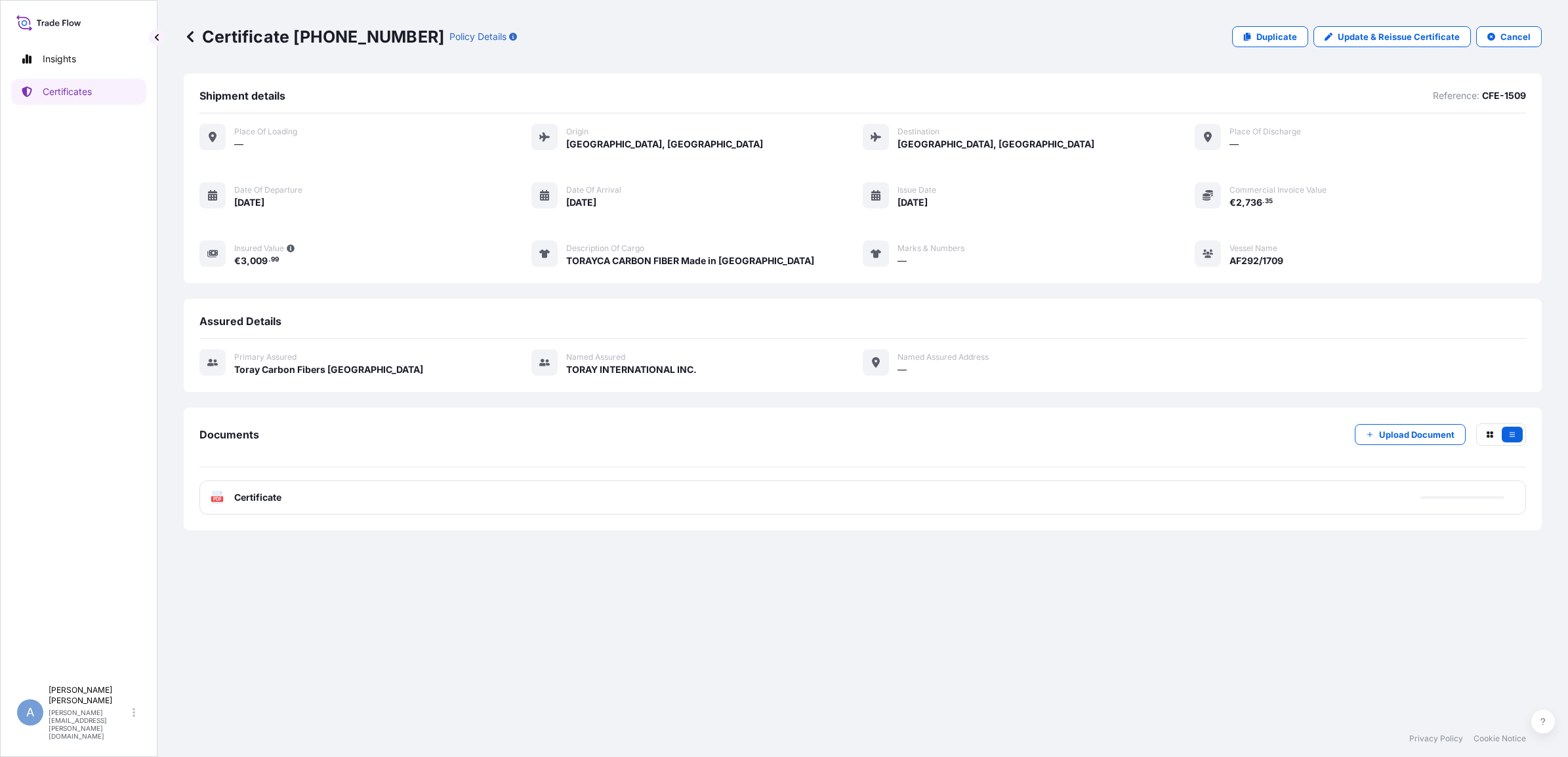
click at [280, 498] on span "Certificate" at bounding box center [258, 497] width 48 height 13
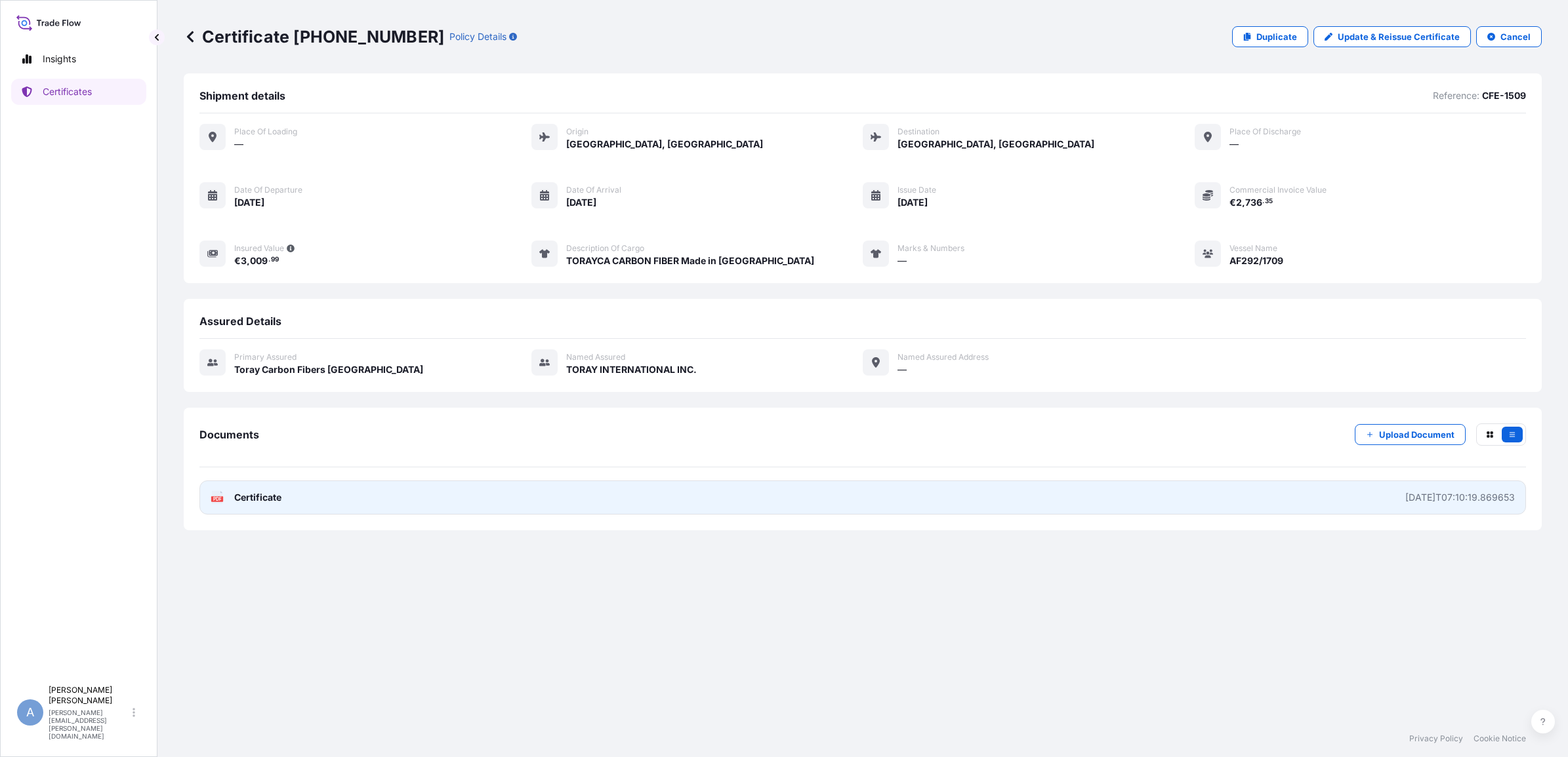
click at [248, 497] on span "Certificate" at bounding box center [258, 497] width 48 height 13
